Goal: Register for event/course

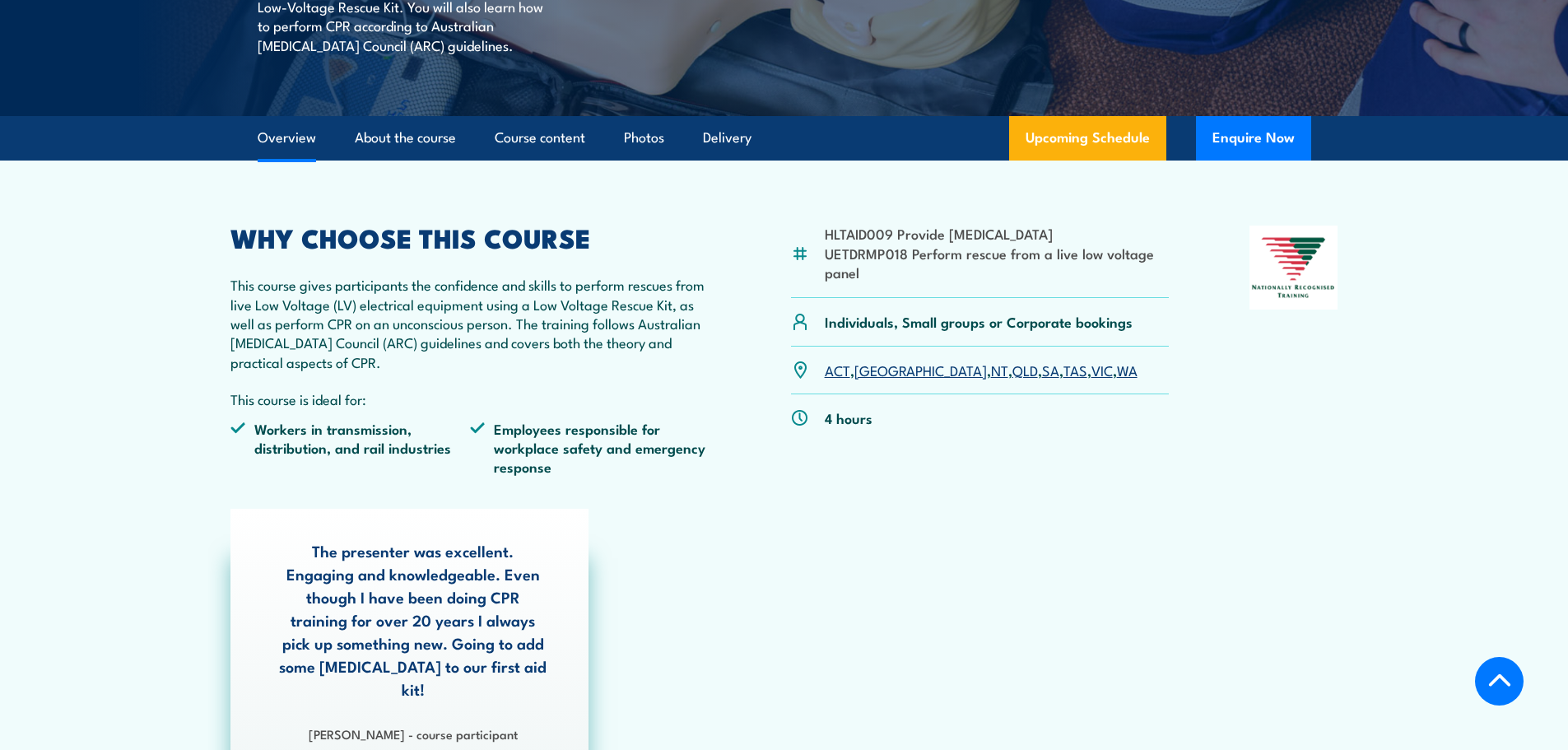
click at [1117, 371] on link "WA" at bounding box center [1127, 370] width 20 height 20
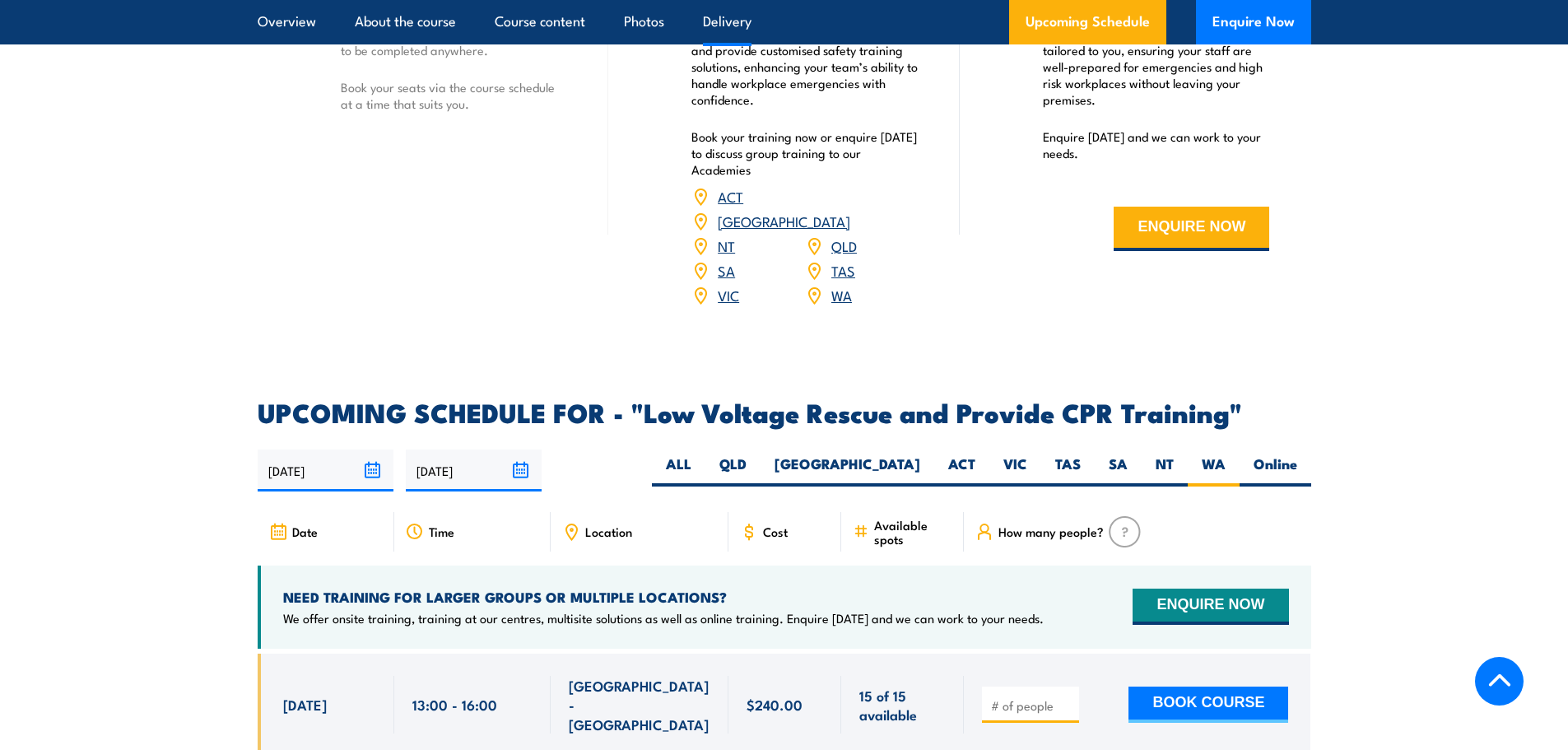
scroll to position [2441, 0]
